Goal: Information Seeking & Learning: Compare options

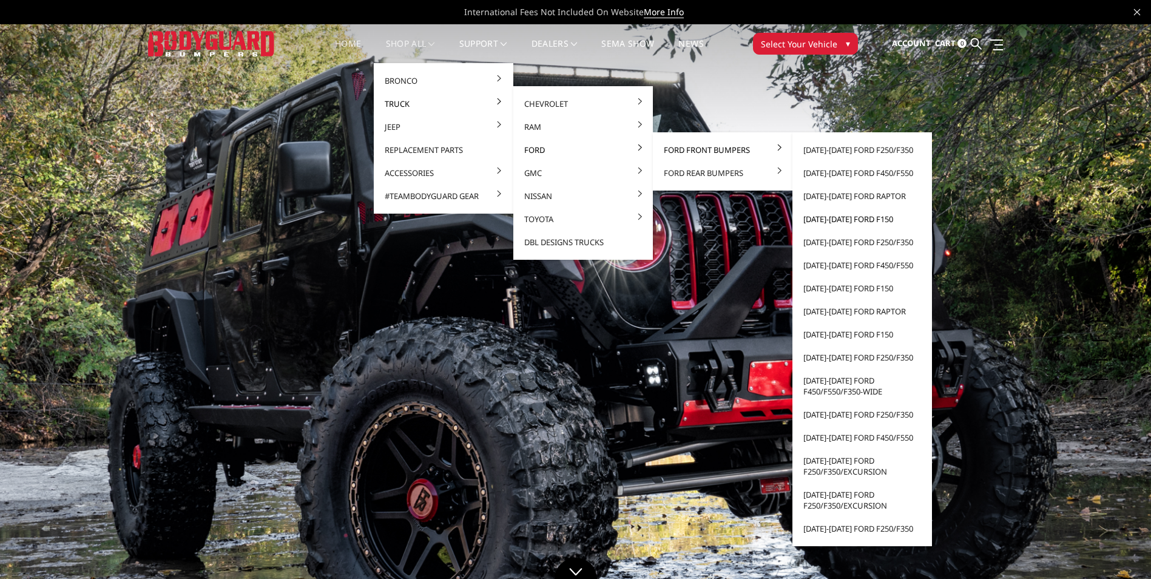
click at [835, 218] on link "[DATE]-[DATE] Ford F150" at bounding box center [863, 219] width 130 height 23
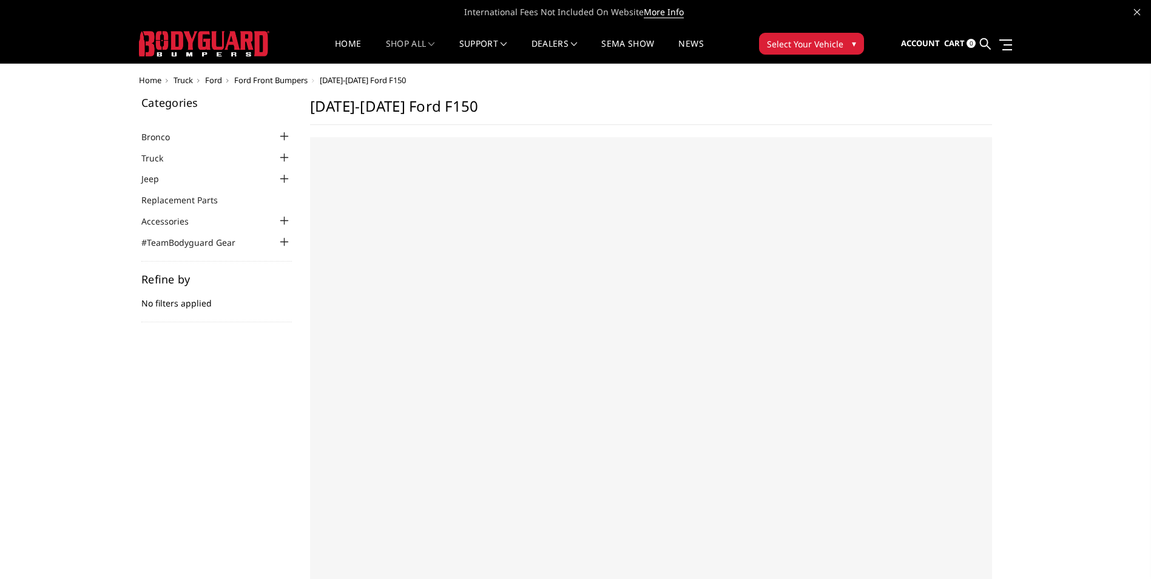
select select "US"
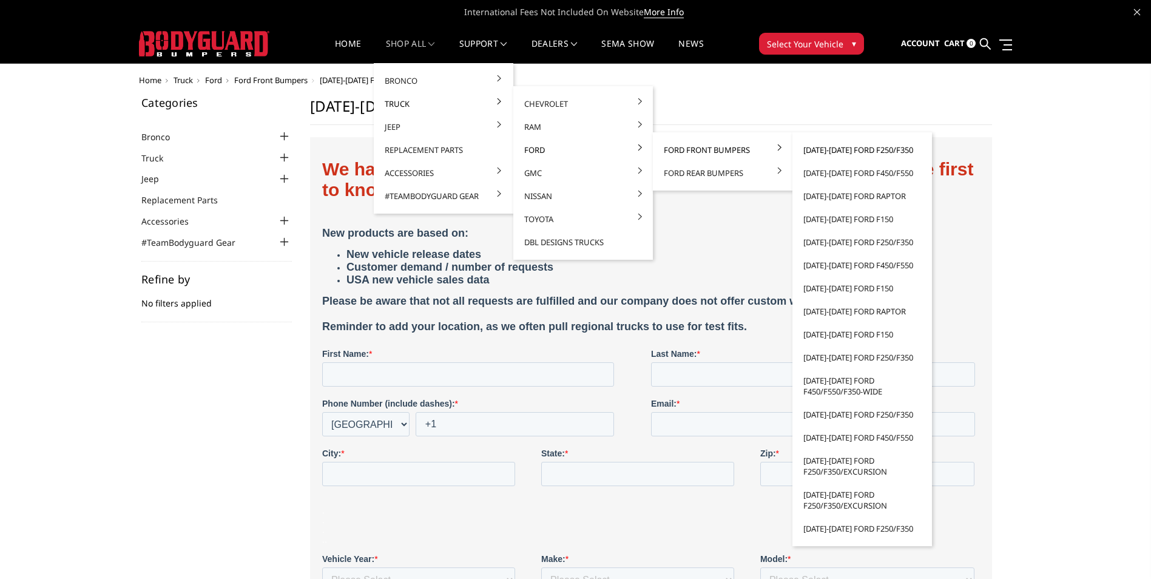
click at [861, 146] on link "[DATE]-[DATE] Ford F250/F350" at bounding box center [863, 149] width 130 height 23
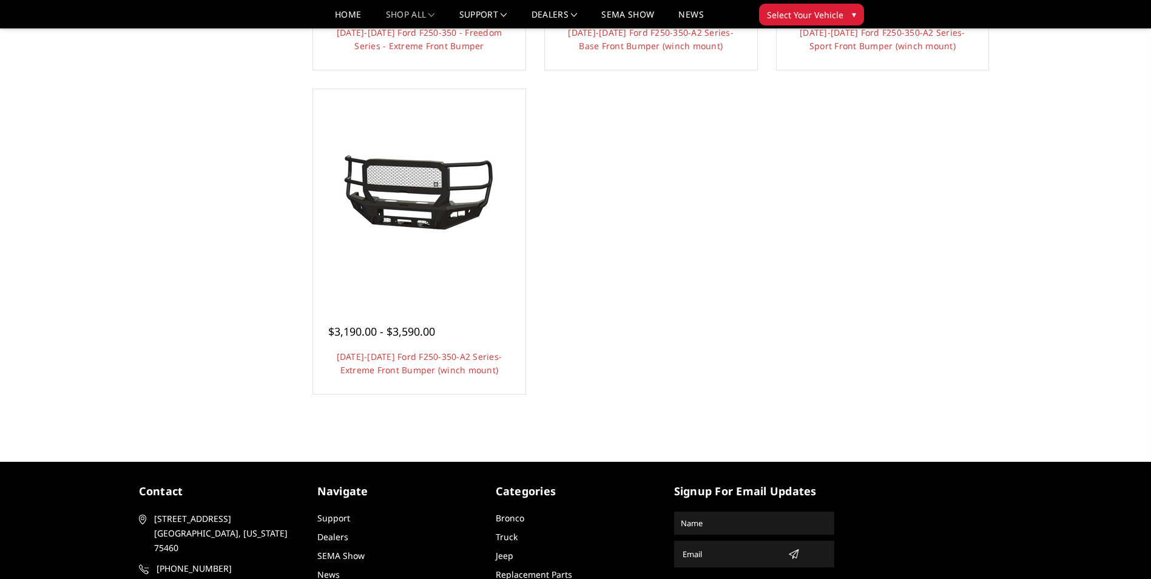
scroll to position [728, 0]
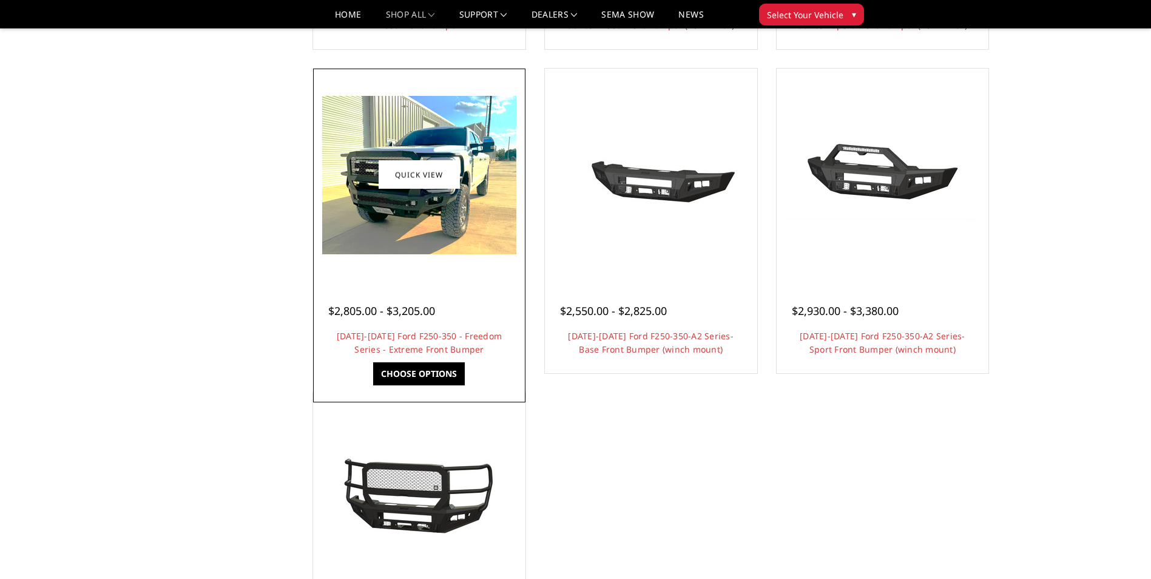
click at [446, 217] on img at bounding box center [419, 175] width 194 height 158
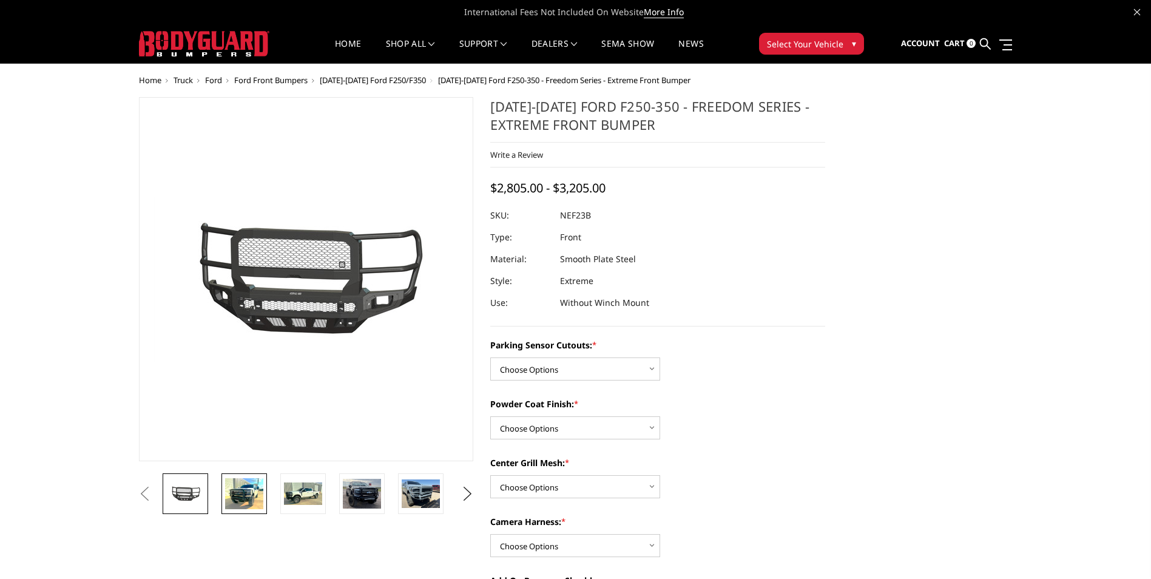
click at [242, 495] on img at bounding box center [244, 493] width 38 height 31
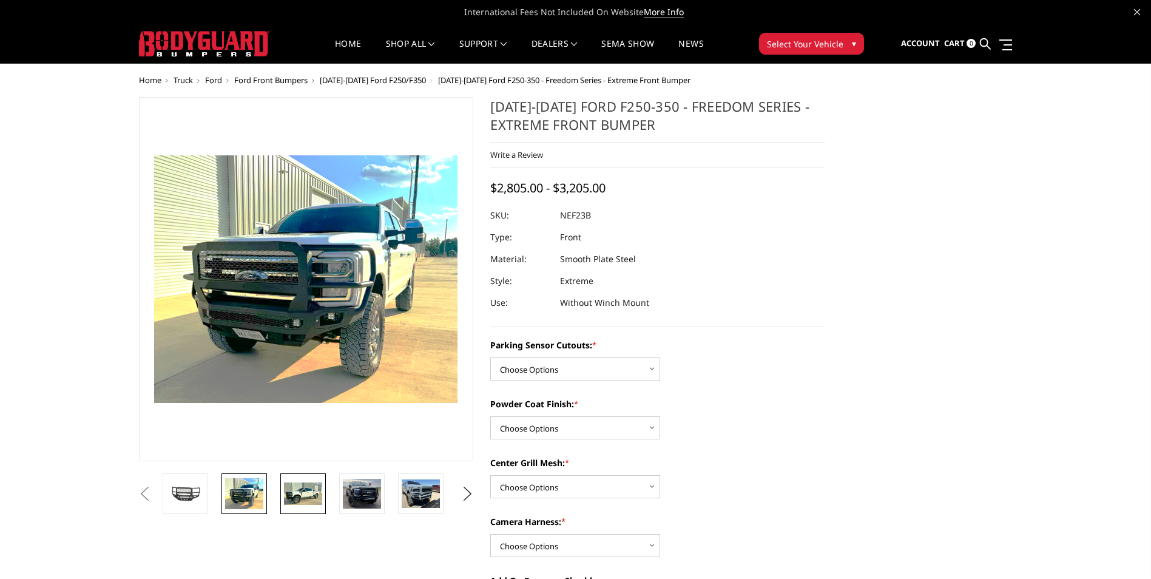
click at [310, 498] on img at bounding box center [303, 494] width 38 height 23
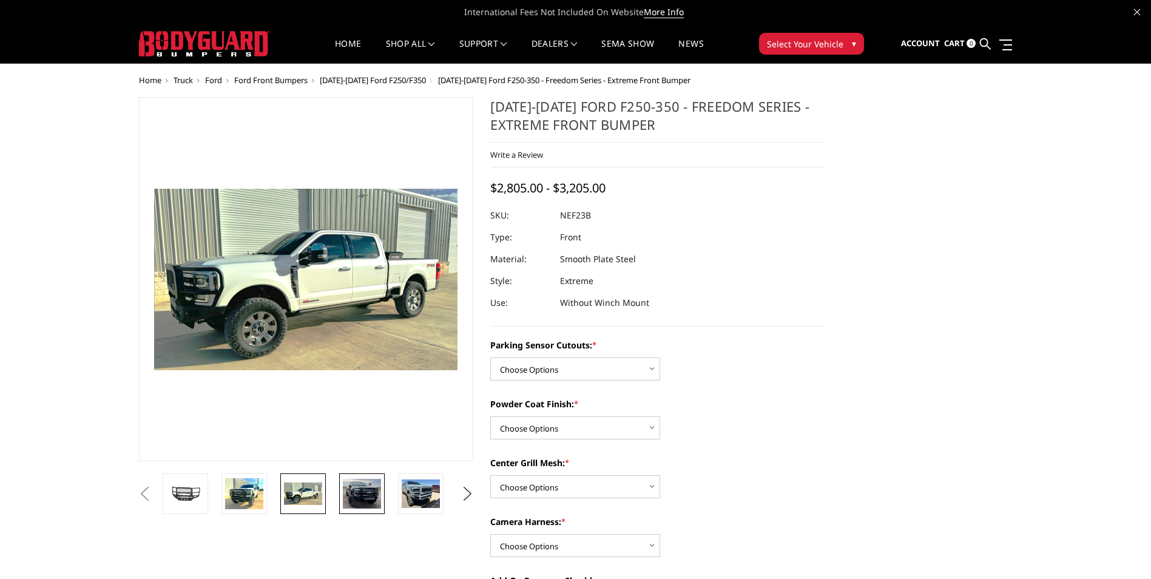
click at [364, 497] on img at bounding box center [362, 494] width 38 height 30
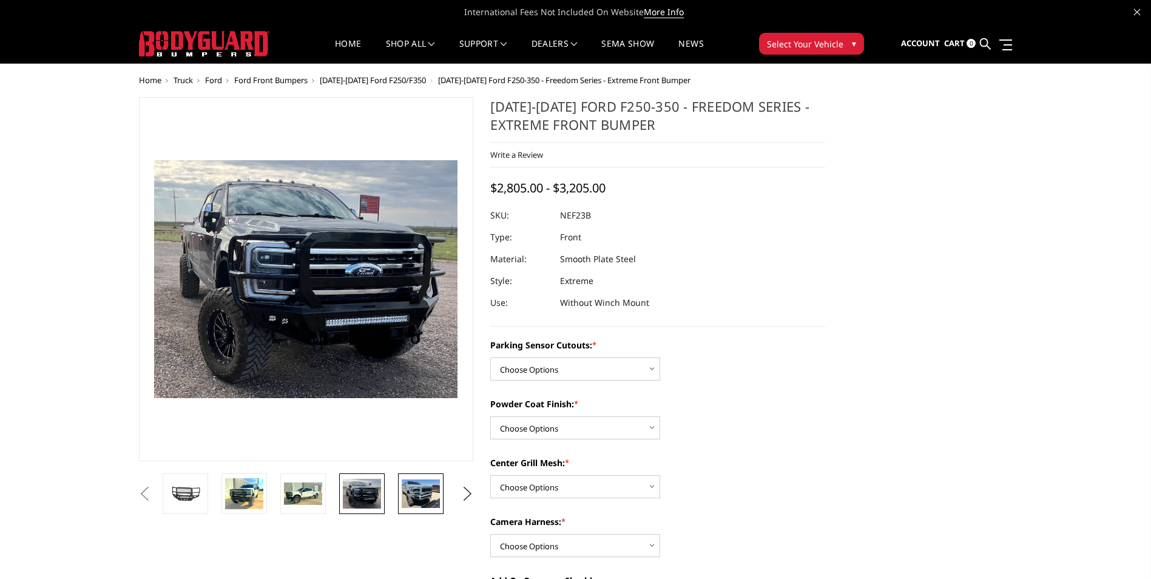
click at [437, 498] on img at bounding box center [421, 494] width 38 height 29
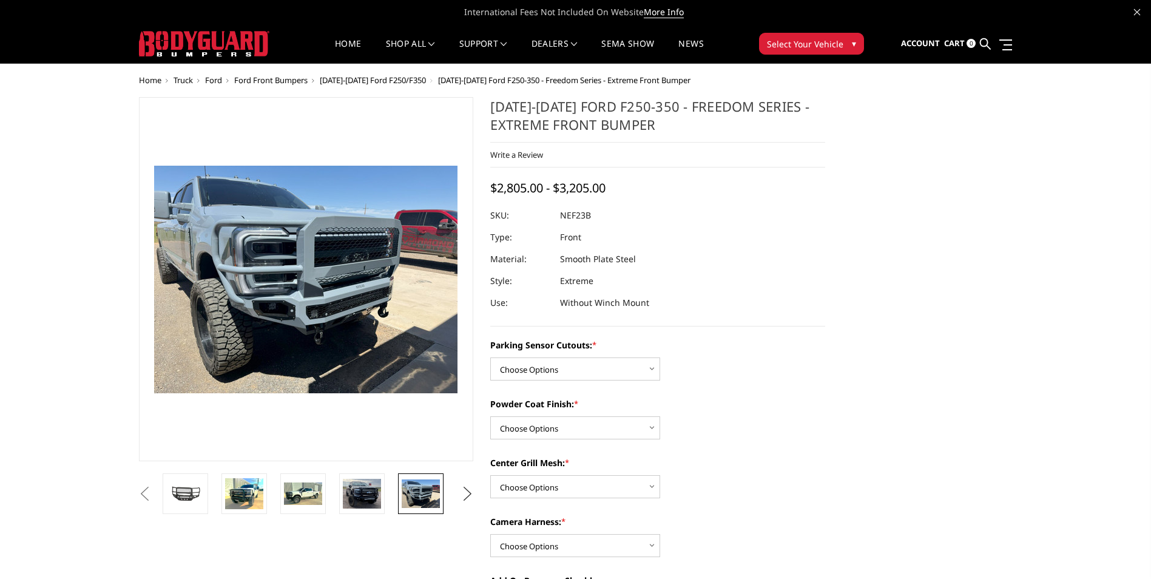
click at [467, 497] on button "Next" at bounding box center [467, 494] width 18 height 18
click at [393, 498] on li at bounding box center [366, 493] width 59 height 41
click at [409, 498] on img at bounding box center [421, 494] width 38 height 29
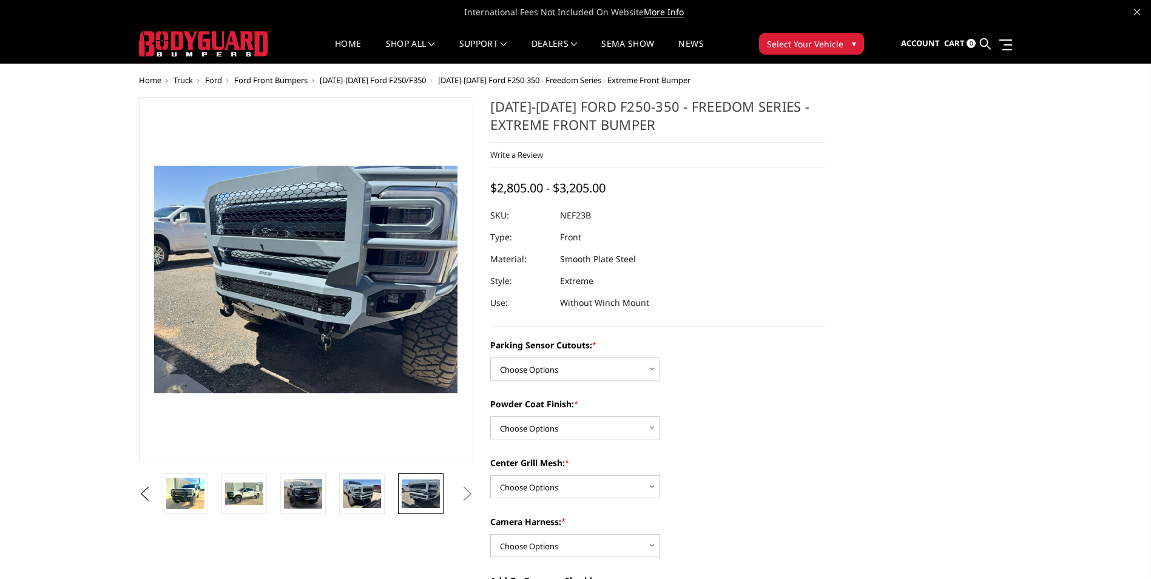
click at [469, 492] on button "Next" at bounding box center [467, 494] width 18 height 18
click at [468, 495] on button "Next" at bounding box center [467, 494] width 18 height 18
click at [649, 370] on select "Choose Options No - Without Parking Sensor Cutouts Yes - With Parking Sensor Cu…" at bounding box center [575, 369] width 170 height 23
select select "2583"
click at [490, 358] on select "Choose Options No - Without Parking Sensor Cutouts Yes - With Parking Sensor Cu…" at bounding box center [575, 369] width 170 height 23
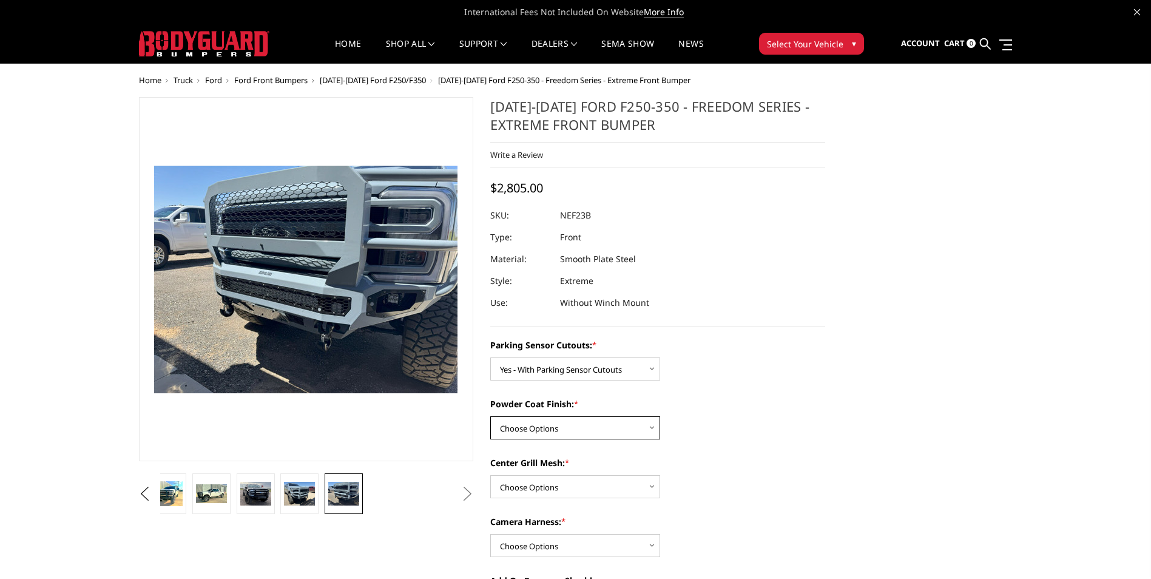
click at [657, 427] on select "Choose Options Bare Metal Textured Black Powder Coat" at bounding box center [575, 427] width 170 height 23
select select "2585"
click at [490, 416] on select "Choose Options Bare Metal Textured Black Powder Coat" at bounding box center [575, 427] width 170 height 23
click at [629, 487] on select "Choose Options With Center Grill Mesh Without Center Grill Mesh" at bounding box center [575, 486] width 170 height 23
select select "2587"
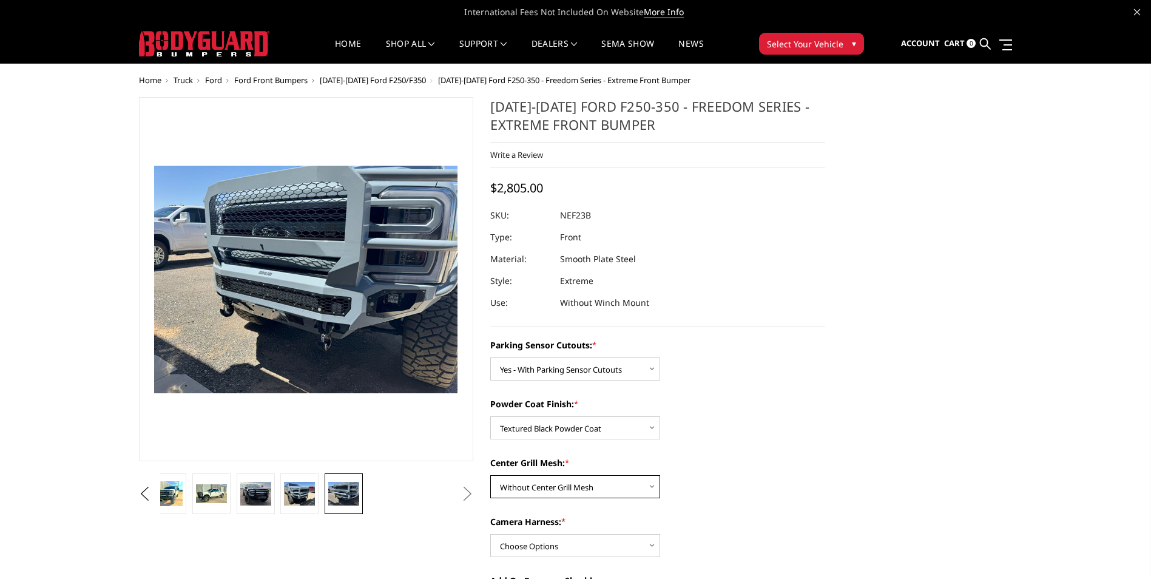
click at [490, 475] on select "Choose Options With Center Grill Mesh Without Center Grill Mesh" at bounding box center [575, 486] width 170 height 23
click at [245, 495] on img at bounding box center [255, 494] width 31 height 24
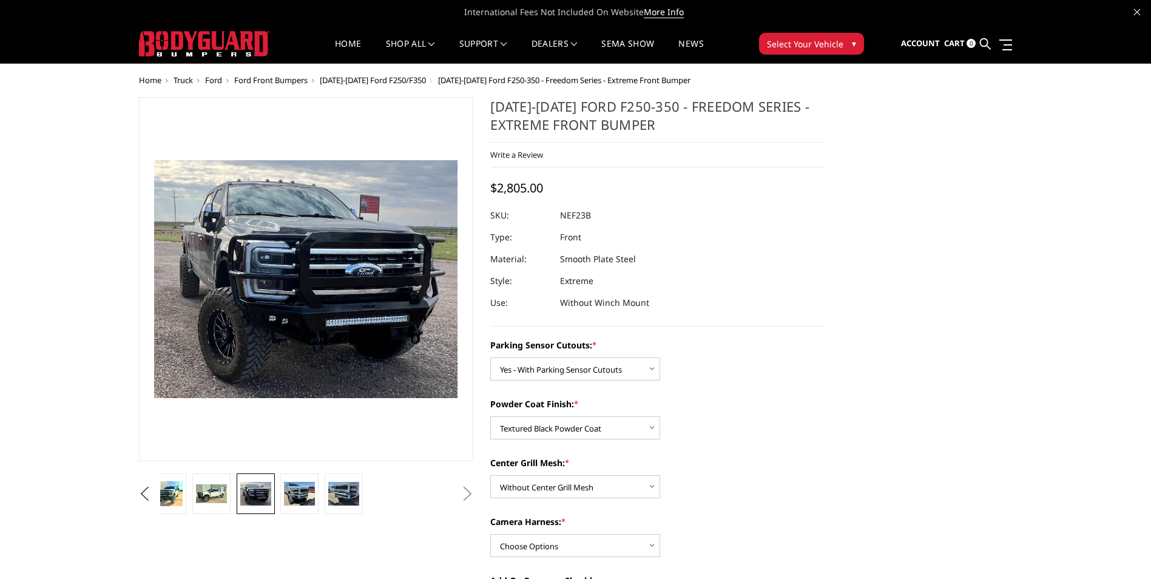
scroll to position [61, 0]
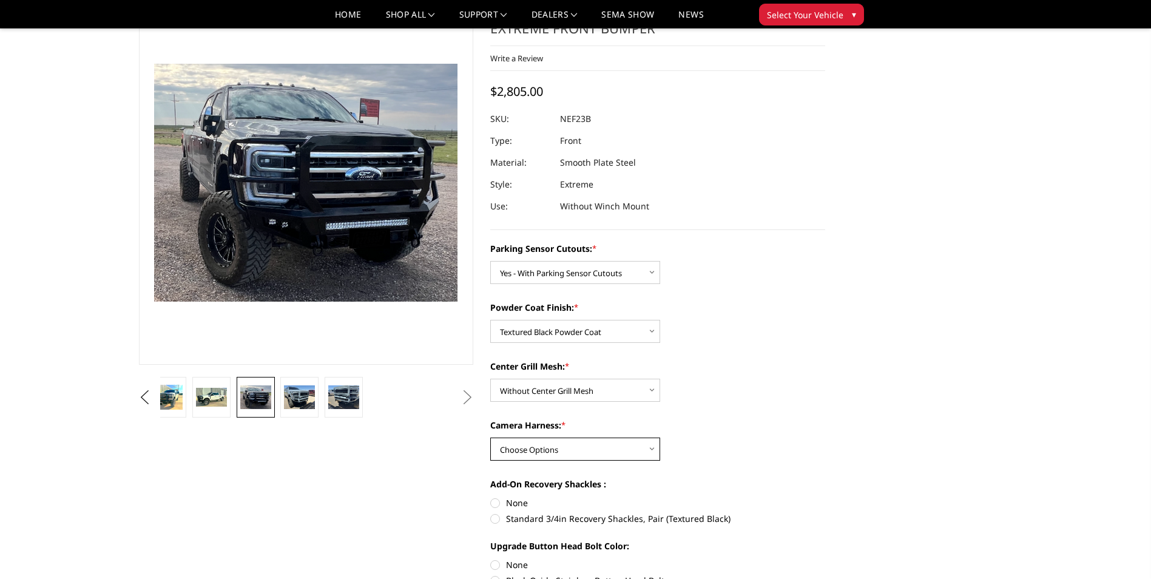
click at [654, 453] on select "Choose Options WITH Camera Harness WITHOUT Camera Harness" at bounding box center [575, 449] width 170 height 23
click at [490, 438] on select "Choose Options WITH Camera Harness WITHOUT Camera Harness" at bounding box center [575, 449] width 170 height 23
click at [632, 450] on select "Choose Options WITH Camera Harness WITHOUT Camera Harness" at bounding box center [575, 449] width 170 height 23
select select "2588"
click at [490, 438] on select "Choose Options WITH Camera Harness WITHOUT Camera Harness" at bounding box center [575, 449] width 170 height 23
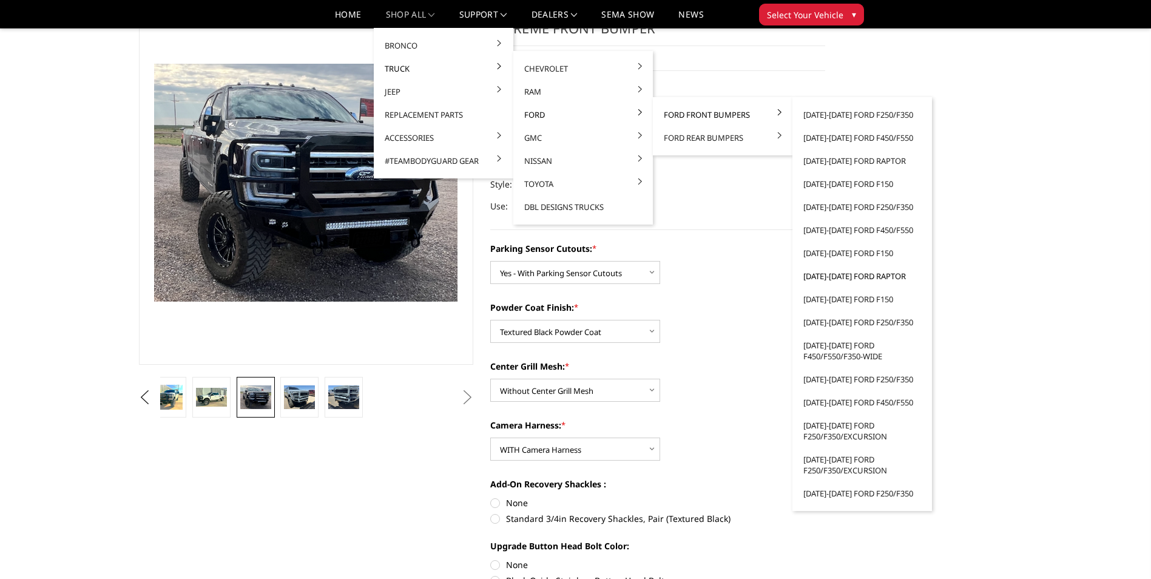
click at [859, 278] on link "[DATE]-[DATE] Ford Raptor" at bounding box center [863, 276] width 130 height 23
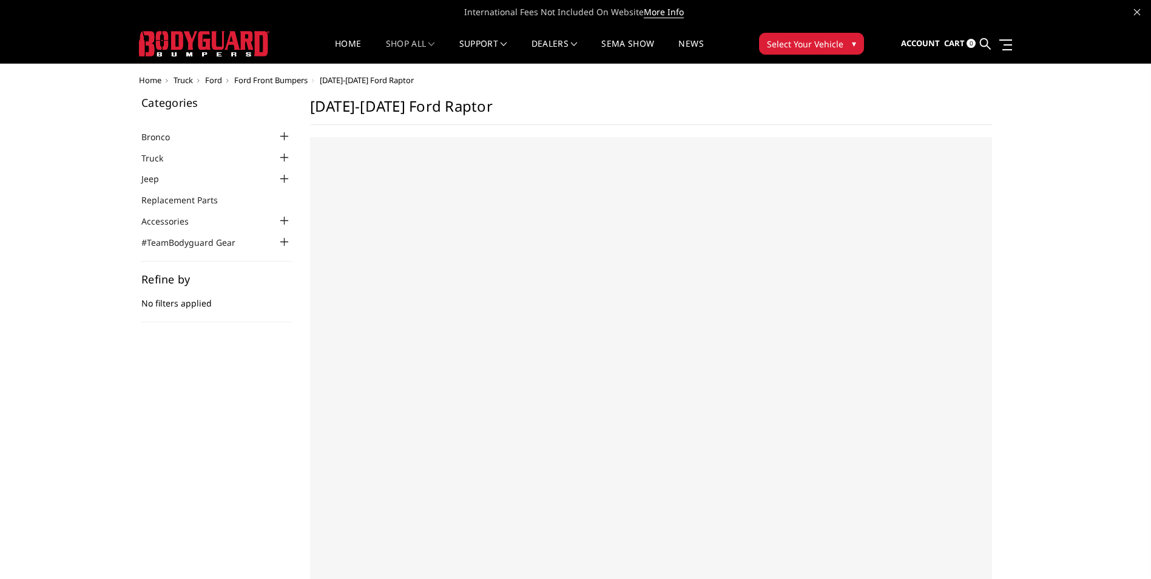
select select "US"
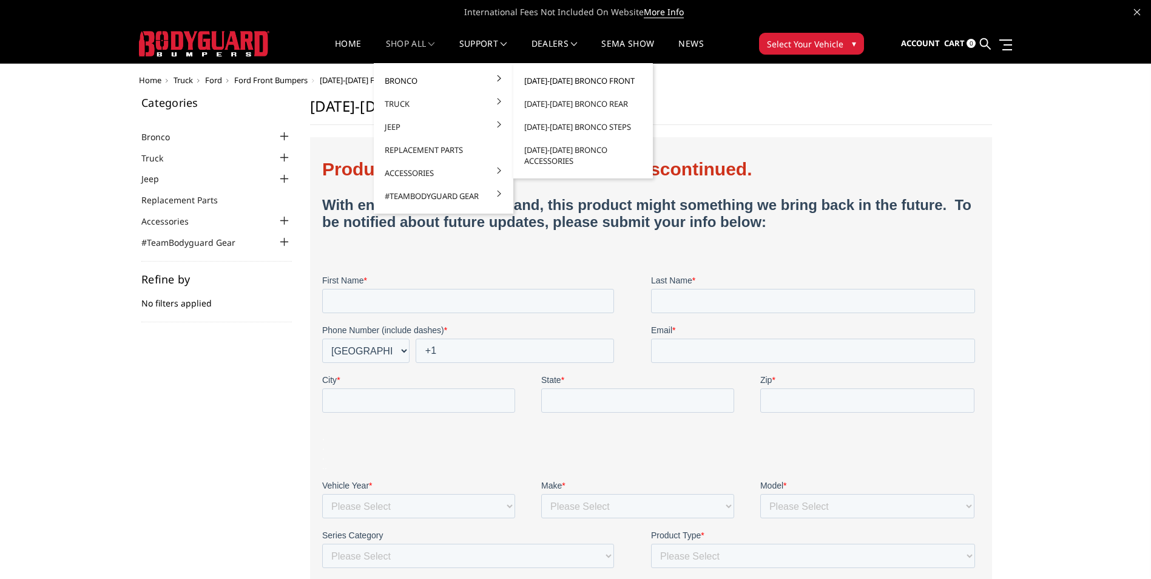
click at [556, 80] on link "[DATE]-[DATE] Bronco Front" at bounding box center [583, 80] width 130 height 23
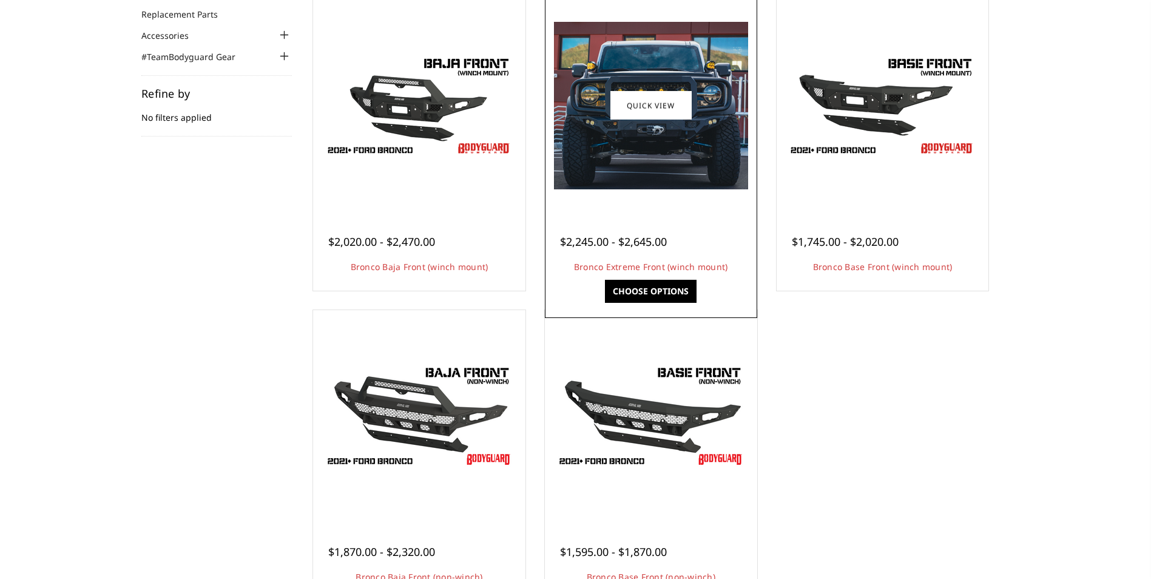
scroll to position [243, 0]
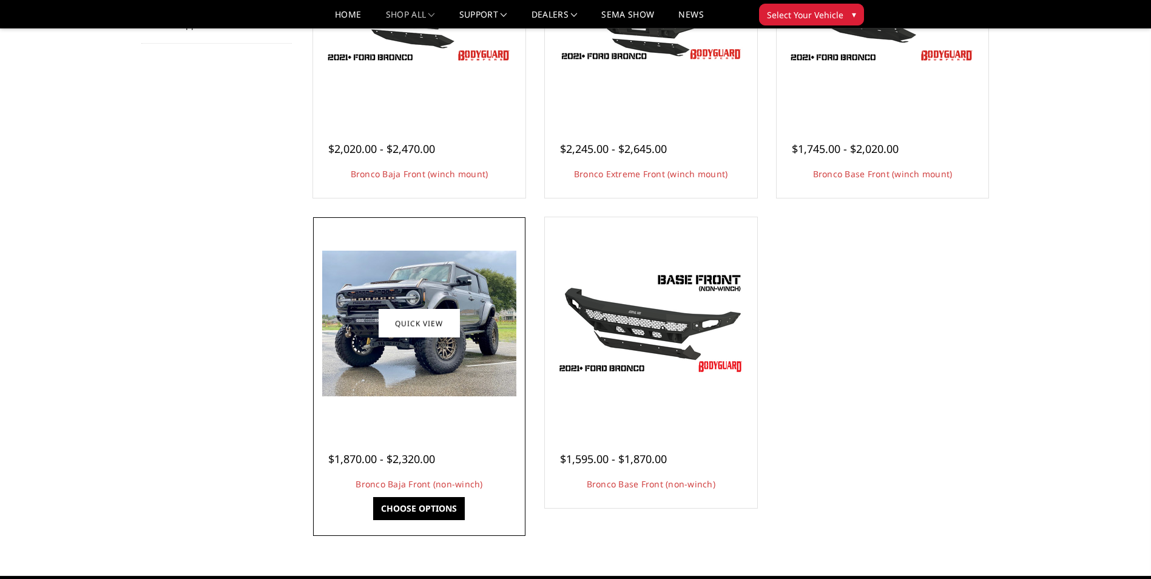
click at [411, 510] on link "Choose Options" at bounding box center [419, 508] width 92 height 23
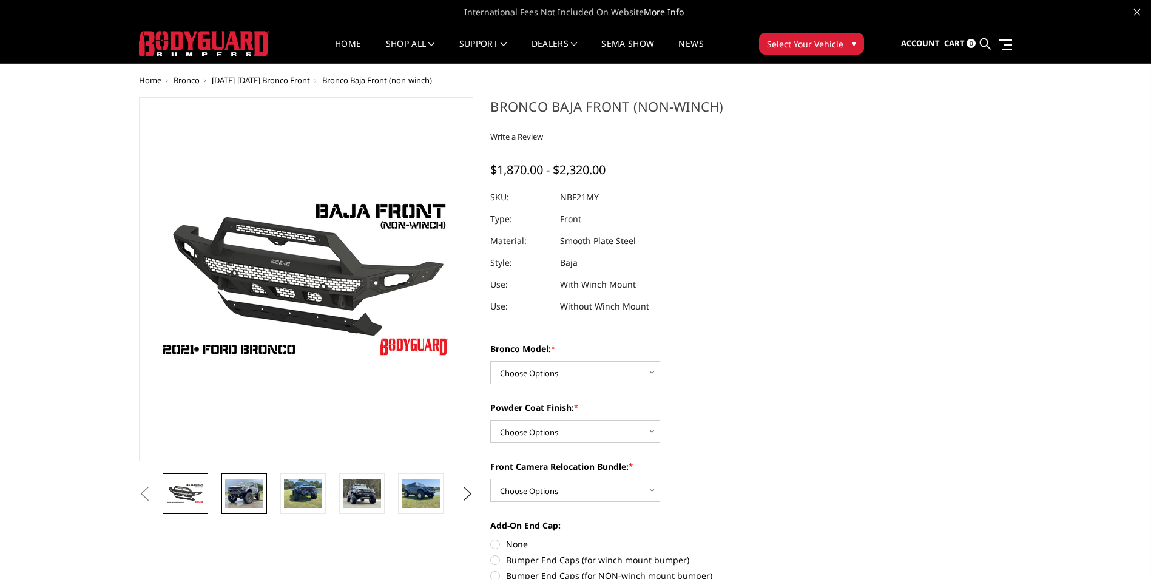
click at [260, 497] on img at bounding box center [244, 494] width 38 height 29
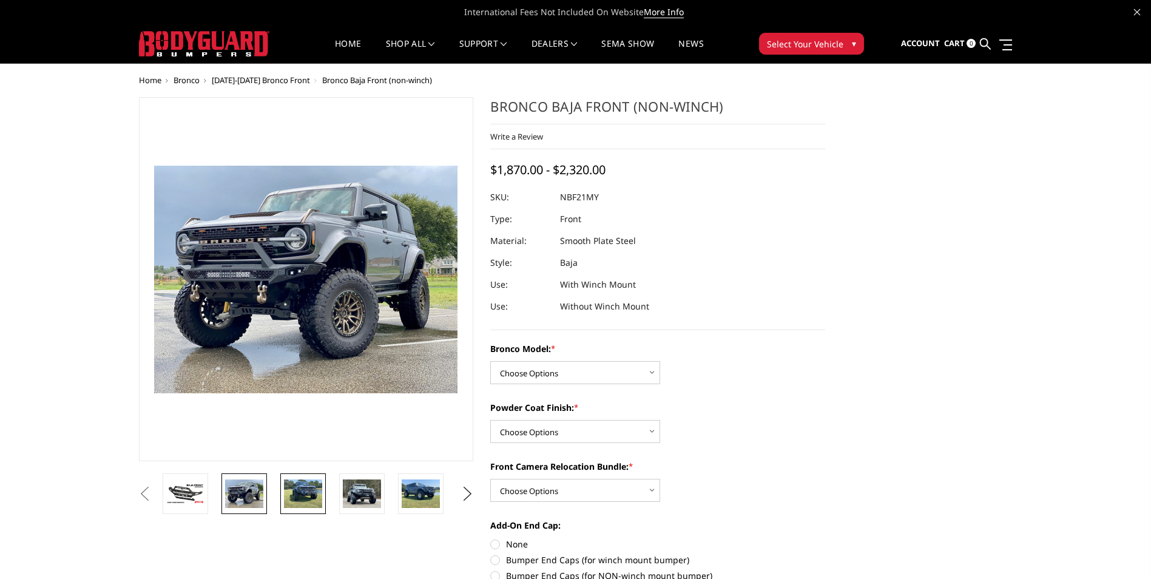
click at [293, 495] on img at bounding box center [303, 494] width 38 height 29
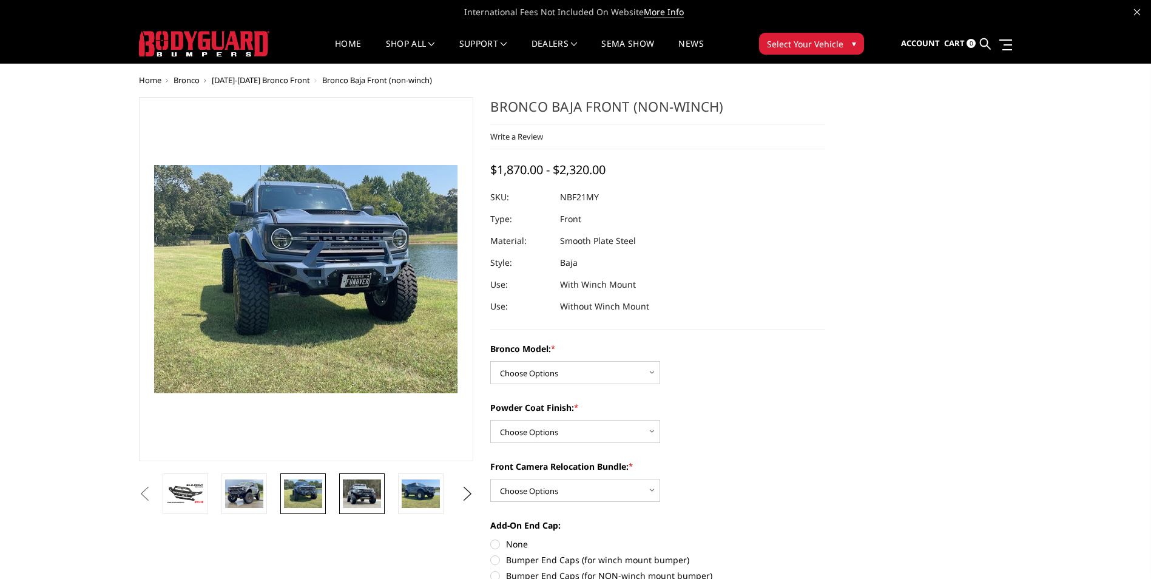
click at [352, 492] on img at bounding box center [362, 494] width 38 height 29
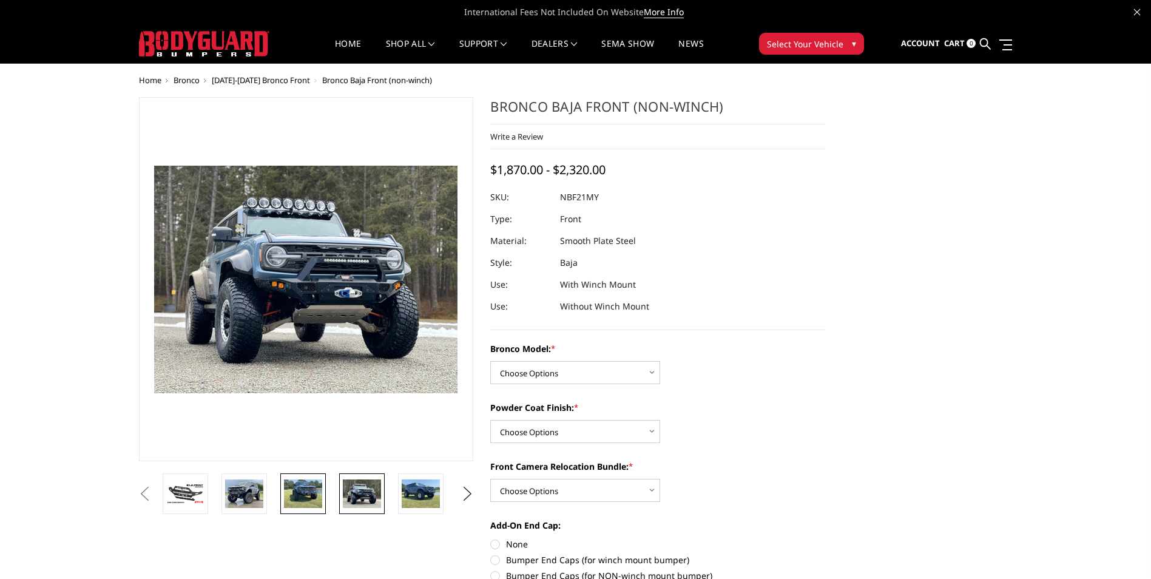
click at [305, 492] on img at bounding box center [303, 494] width 38 height 29
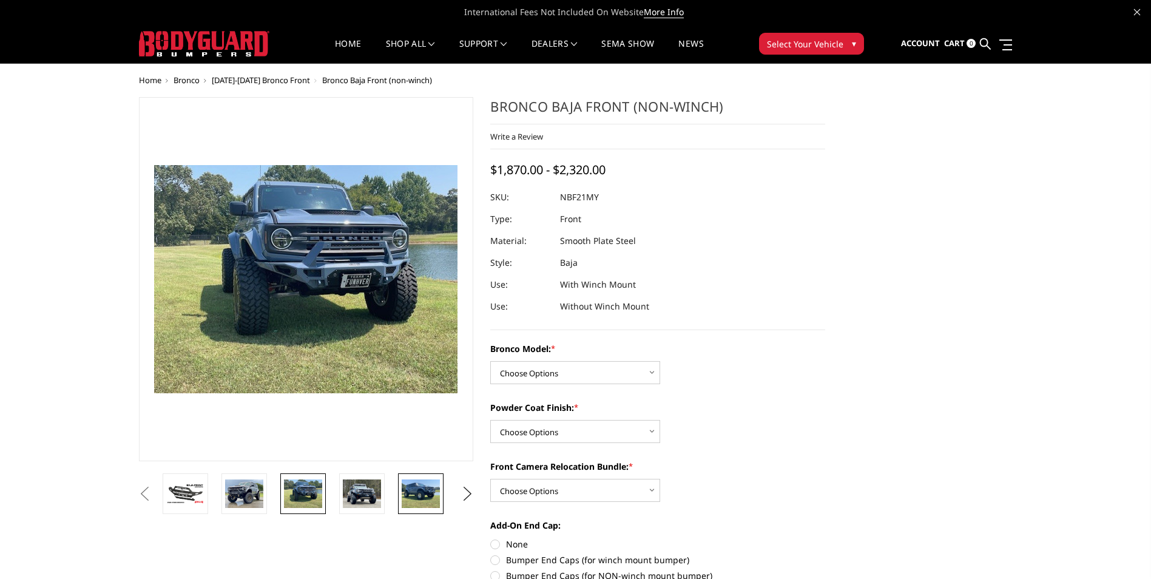
click at [416, 488] on img at bounding box center [421, 494] width 38 height 29
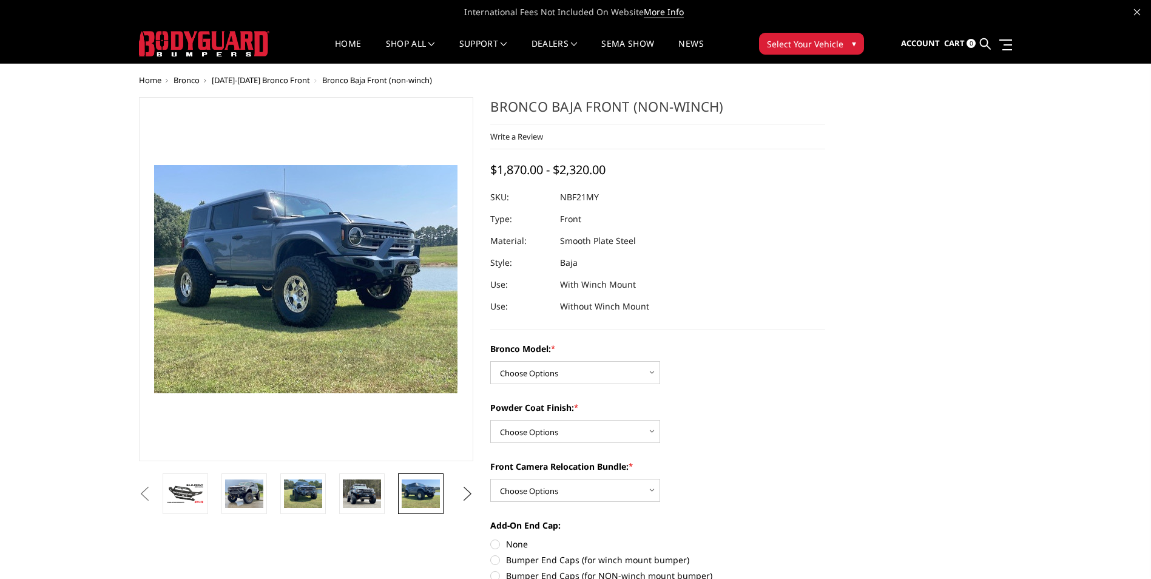
click at [467, 493] on button "Next" at bounding box center [467, 494] width 18 height 18
click at [416, 495] on img at bounding box center [421, 494] width 38 height 29
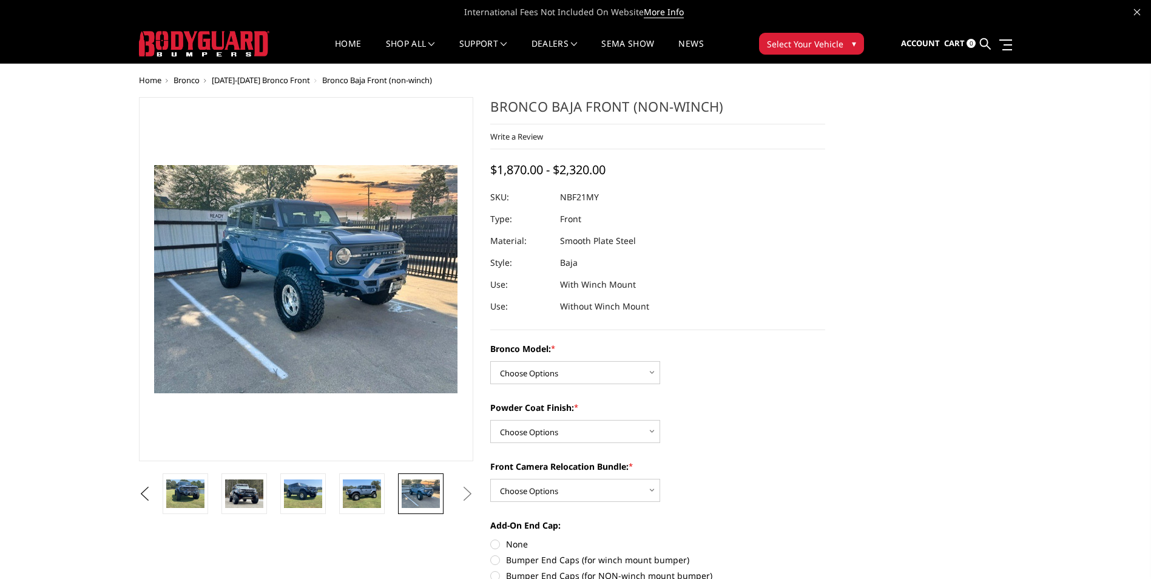
click at [470, 493] on button "Next" at bounding box center [467, 494] width 18 height 18
click at [369, 498] on img at bounding box center [362, 494] width 38 height 29
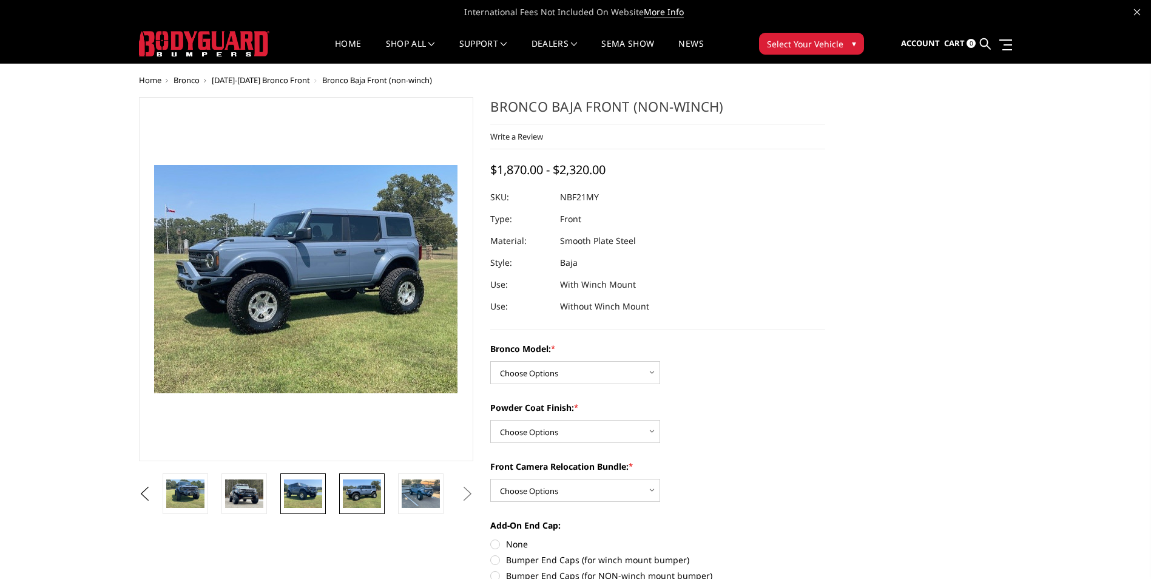
click at [308, 494] on img at bounding box center [303, 494] width 38 height 29
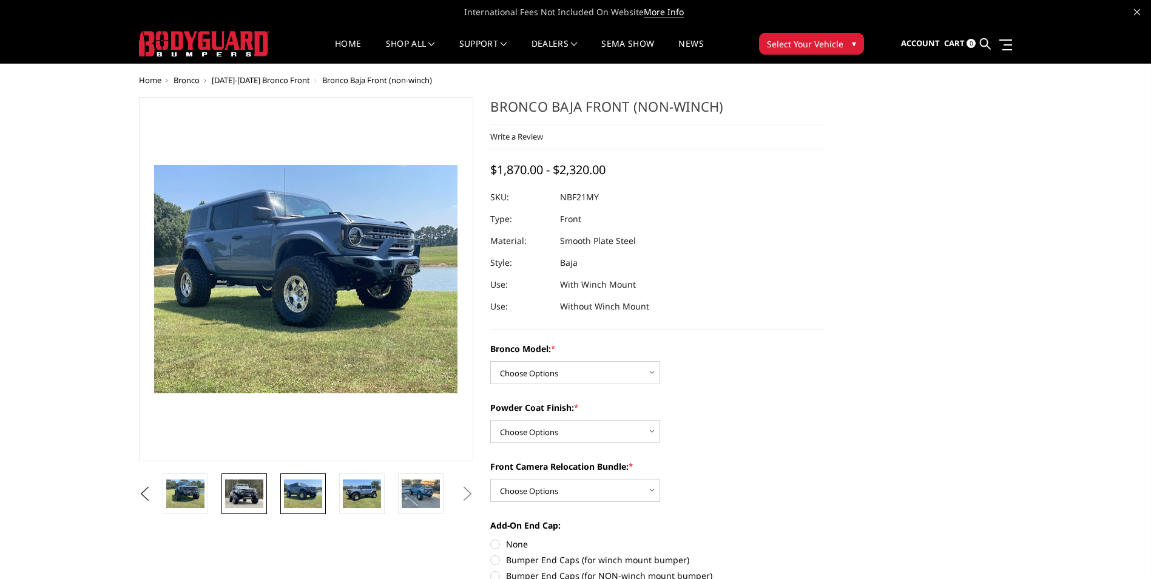
click at [242, 489] on img at bounding box center [244, 494] width 38 height 29
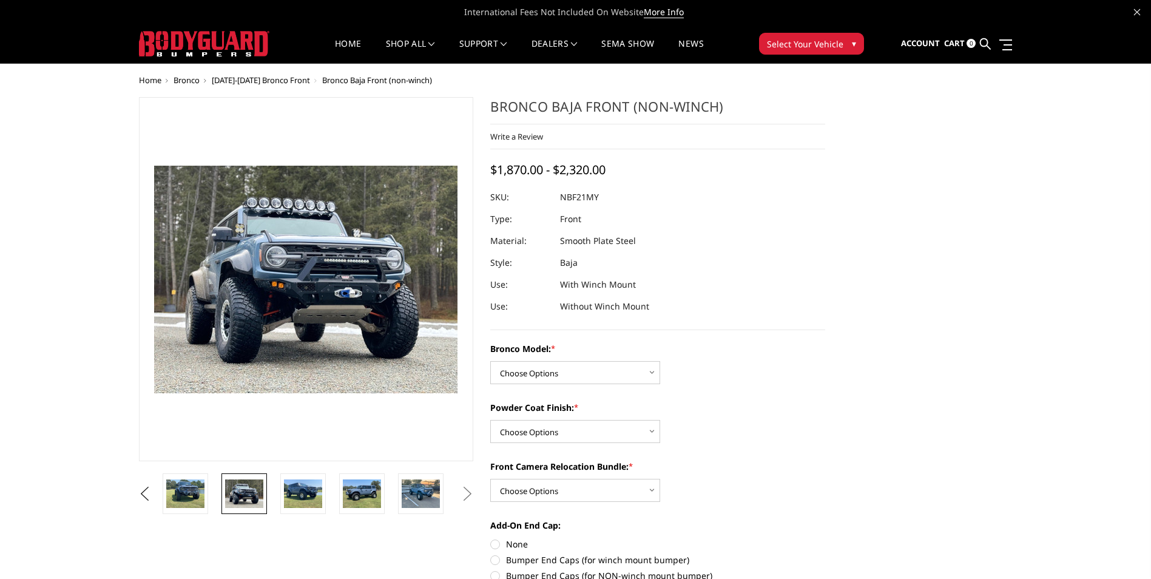
click at [789, 329] on div "Bronco Baja Front (non-winch) Write a Review Write a Review × Bronco Baja Front…" at bounding box center [657, 213] width 335 height 233
click at [154, 492] on button "Previous" at bounding box center [145, 494] width 18 height 18
click at [154, 487] on button "Previous" at bounding box center [145, 494] width 18 height 18
click at [248, 489] on img at bounding box center [244, 494] width 38 height 29
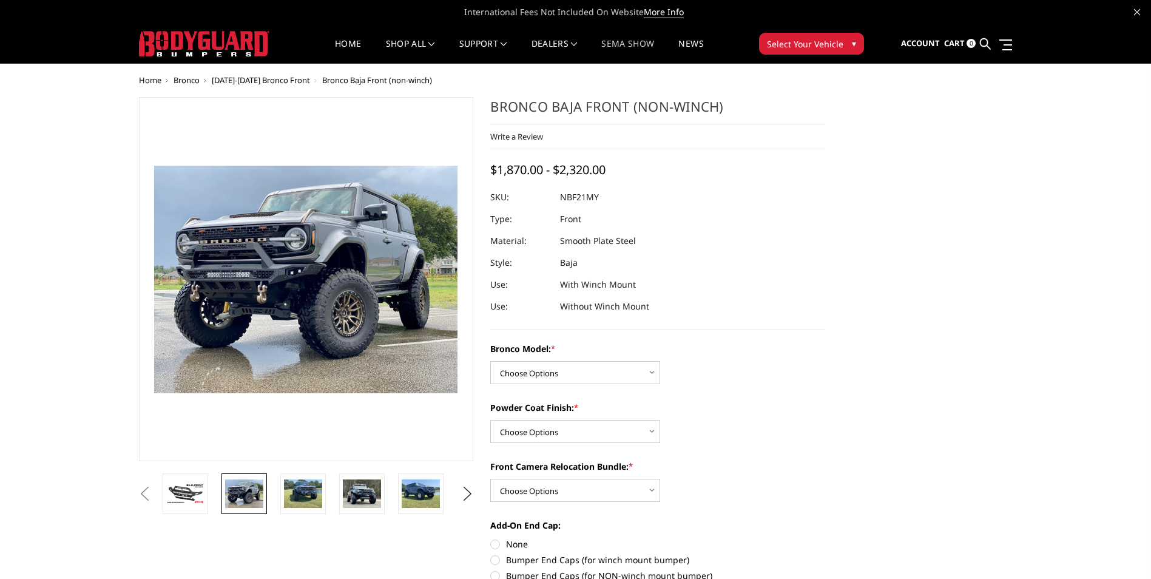
click at [634, 47] on link "SEMA Show" at bounding box center [628, 51] width 53 height 24
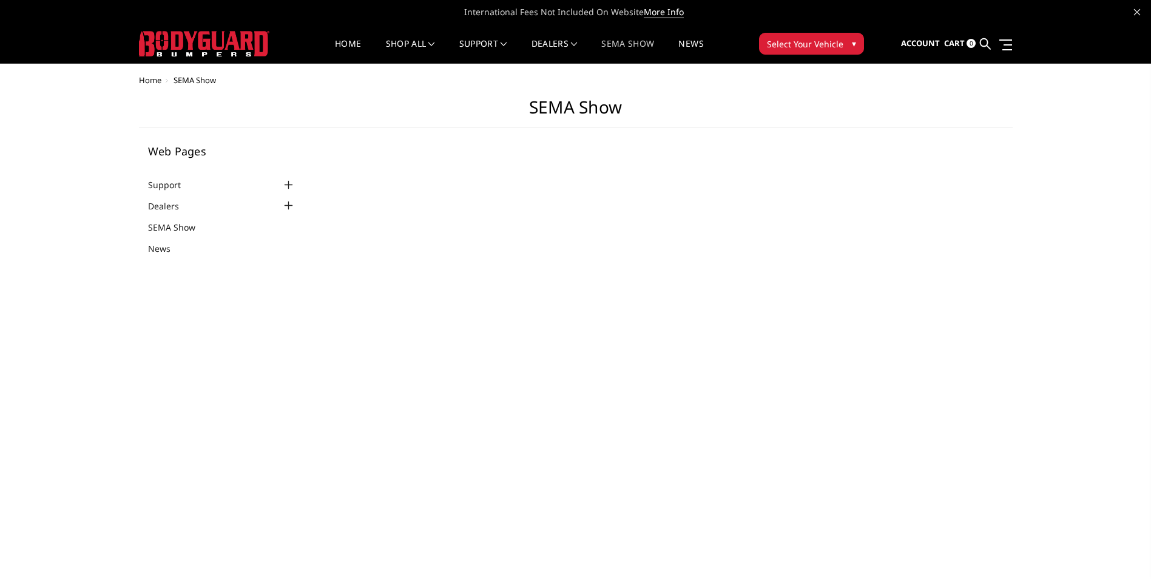
select select "US"
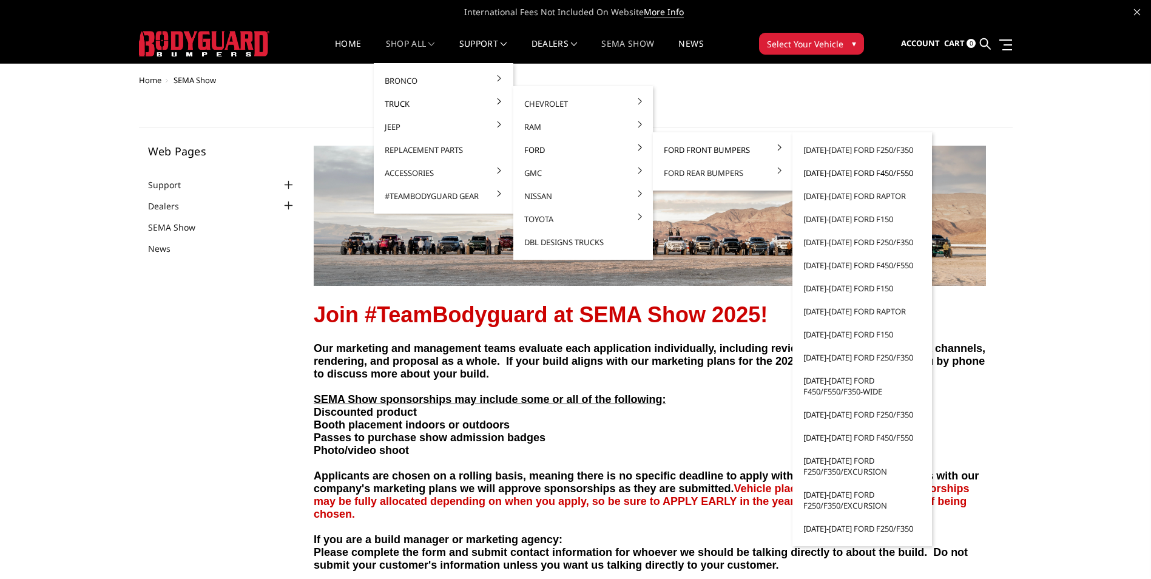
click at [842, 174] on link "[DATE]-[DATE] Ford F450/F550" at bounding box center [863, 172] width 130 height 23
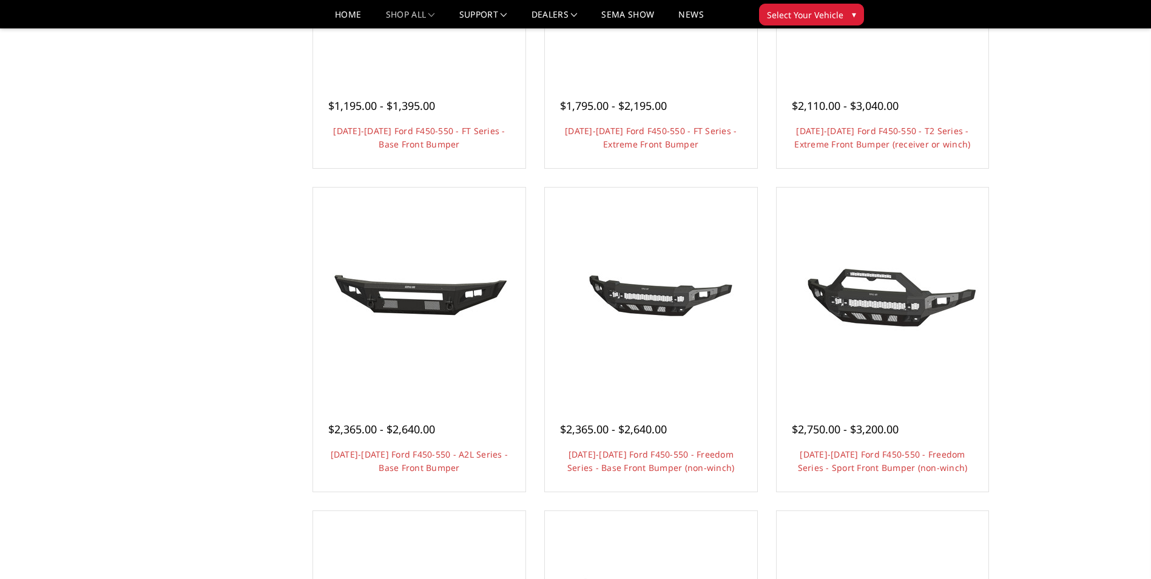
scroll to position [361, 0]
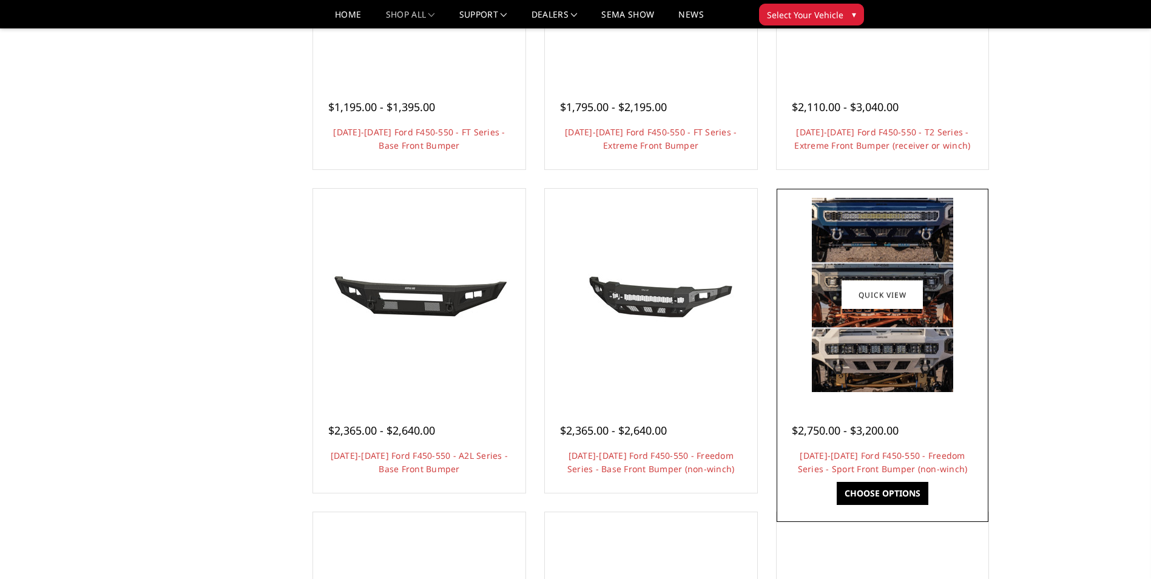
click at [886, 493] on link "Choose Options" at bounding box center [883, 493] width 92 height 23
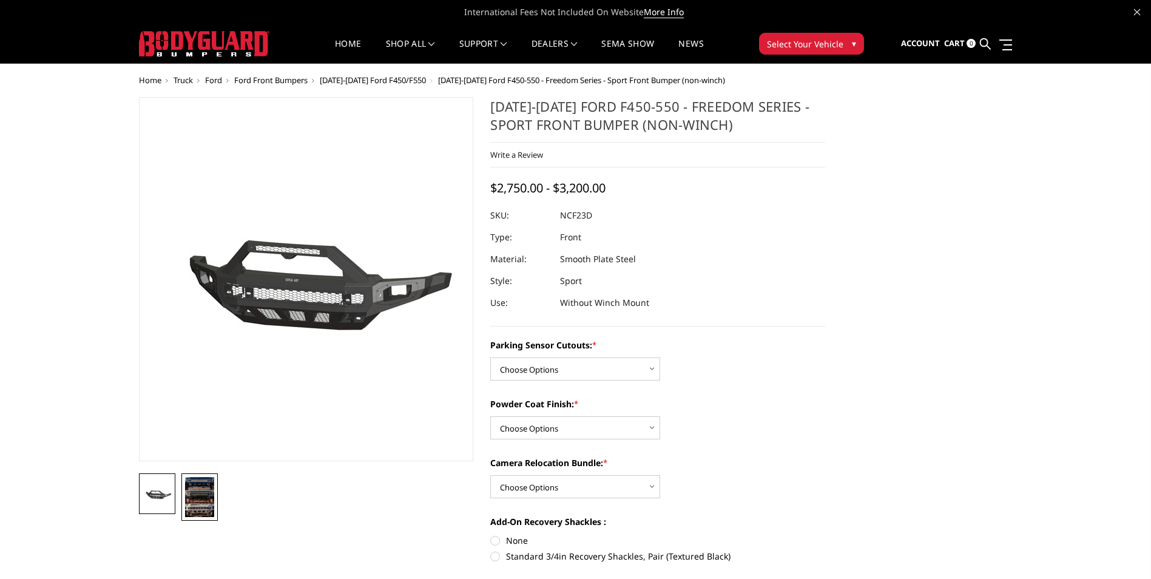
click at [208, 503] on img at bounding box center [199, 497] width 29 height 40
